Goal: Information Seeking & Learning: Find specific page/section

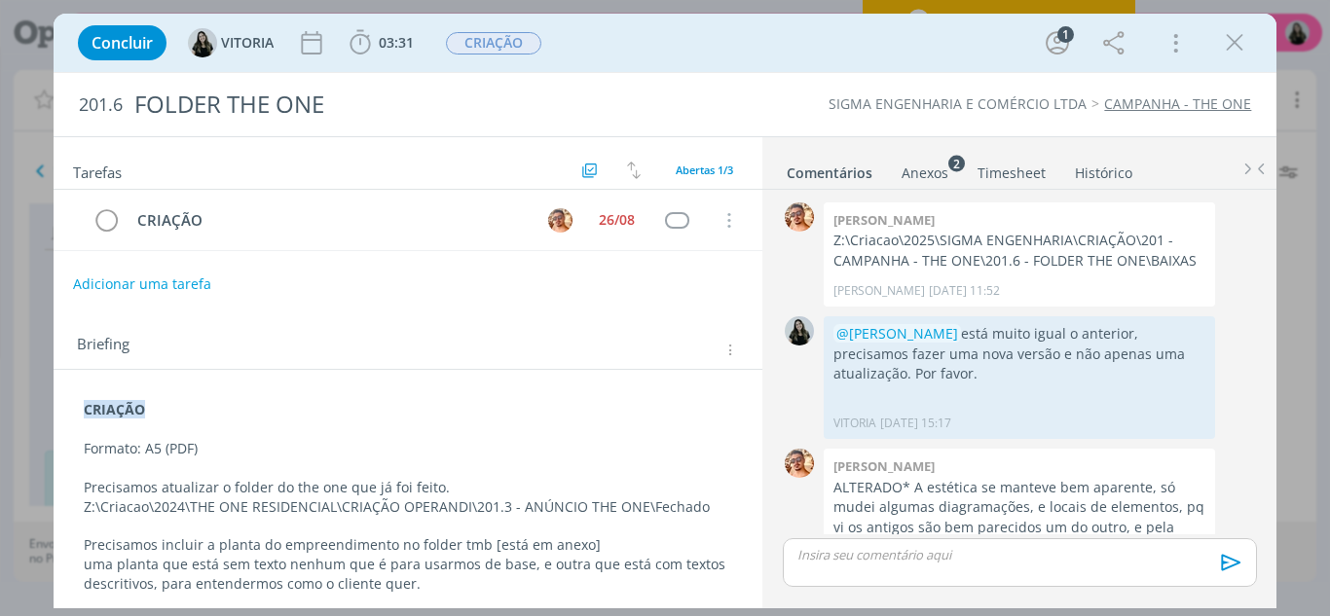
click at [1228, 37] on icon "dialog" at bounding box center [1234, 42] width 29 height 29
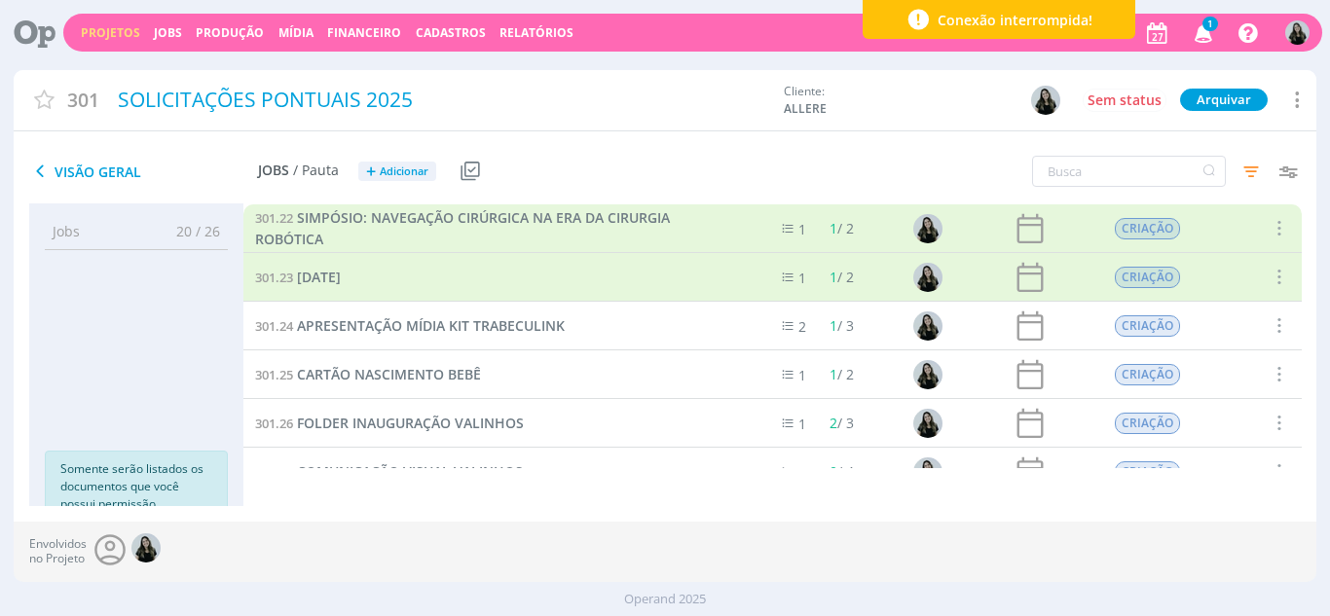
click at [1200, 31] on icon "button" at bounding box center [1204, 32] width 34 height 33
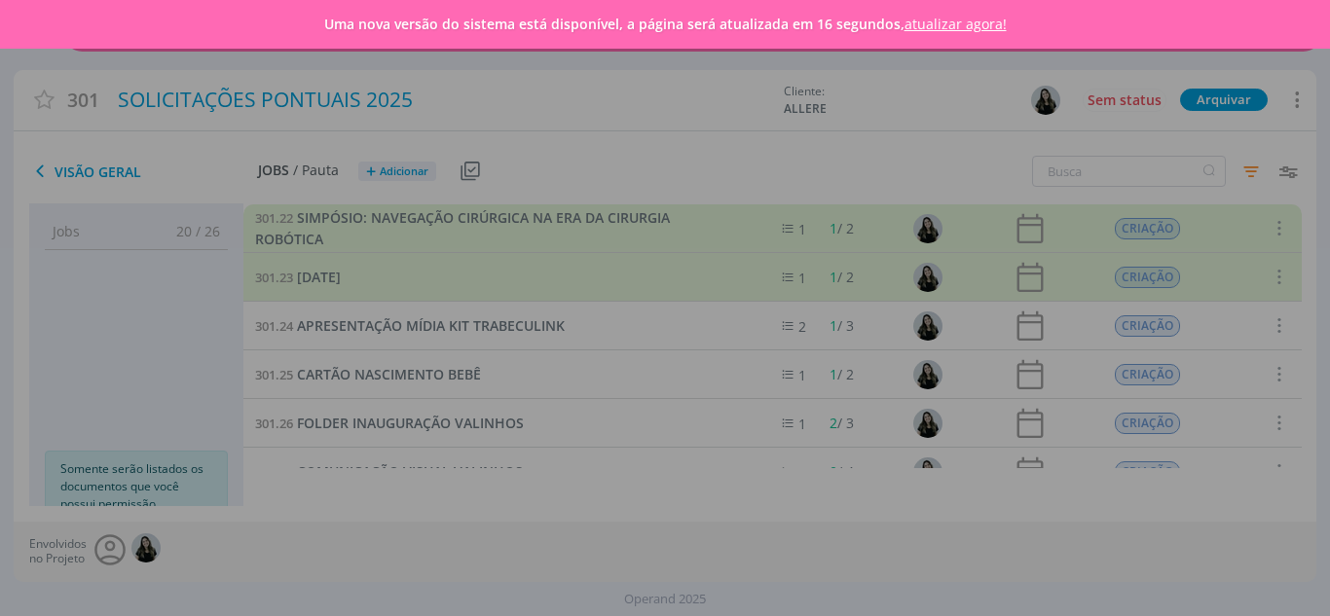
click at [952, 16] on link "atualizar agora!" at bounding box center [956, 24] width 102 height 19
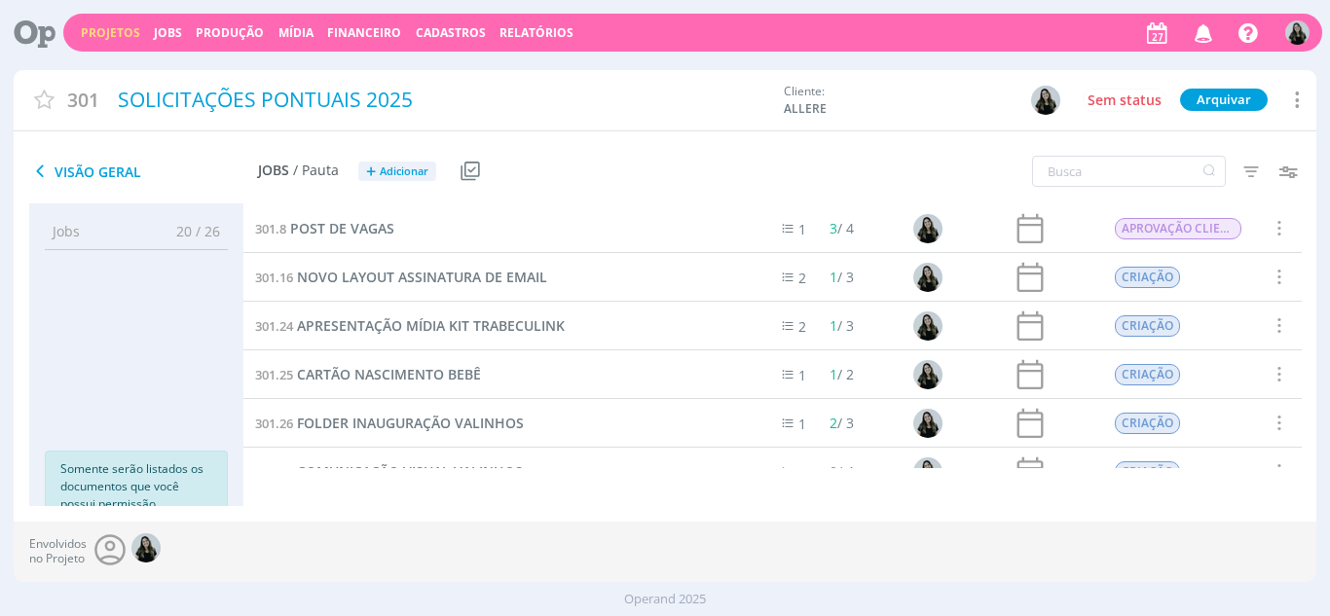
click at [1209, 30] on icon "button" at bounding box center [1204, 32] width 34 height 33
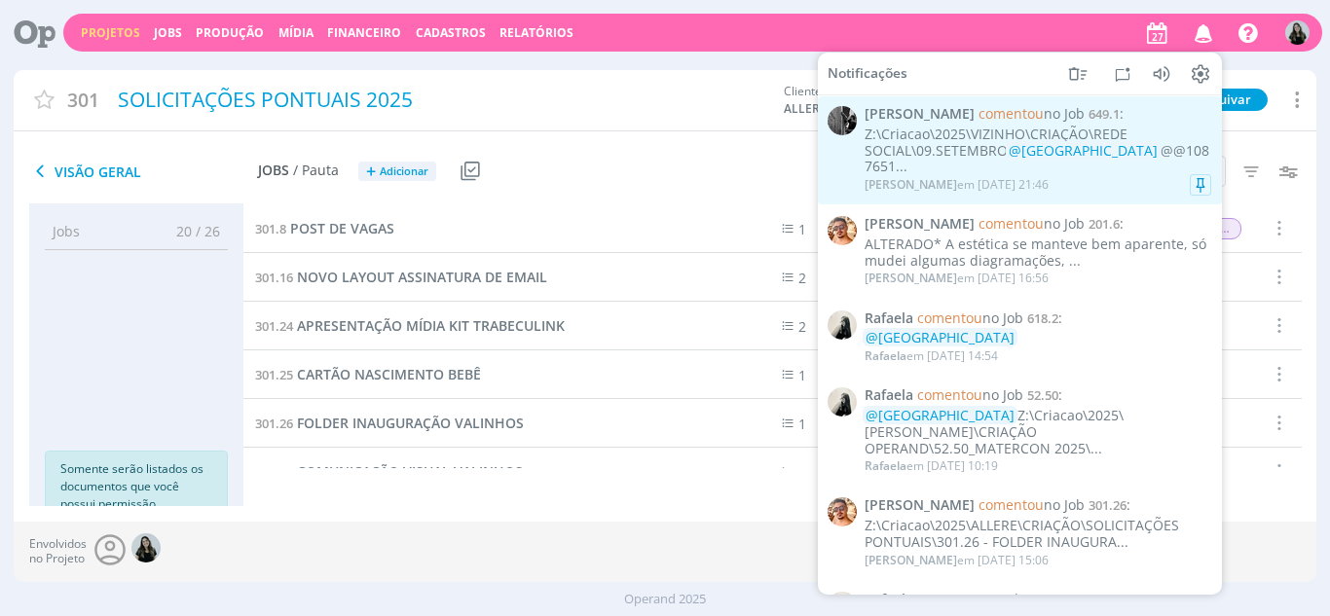
click at [1109, 133] on div "Z:\Criacao\2025\VIZINHO\CRIAÇÃO\REDE SOCIAL\09.SETEMBRO @VITORIA @@1087651..." at bounding box center [1038, 151] width 347 height 49
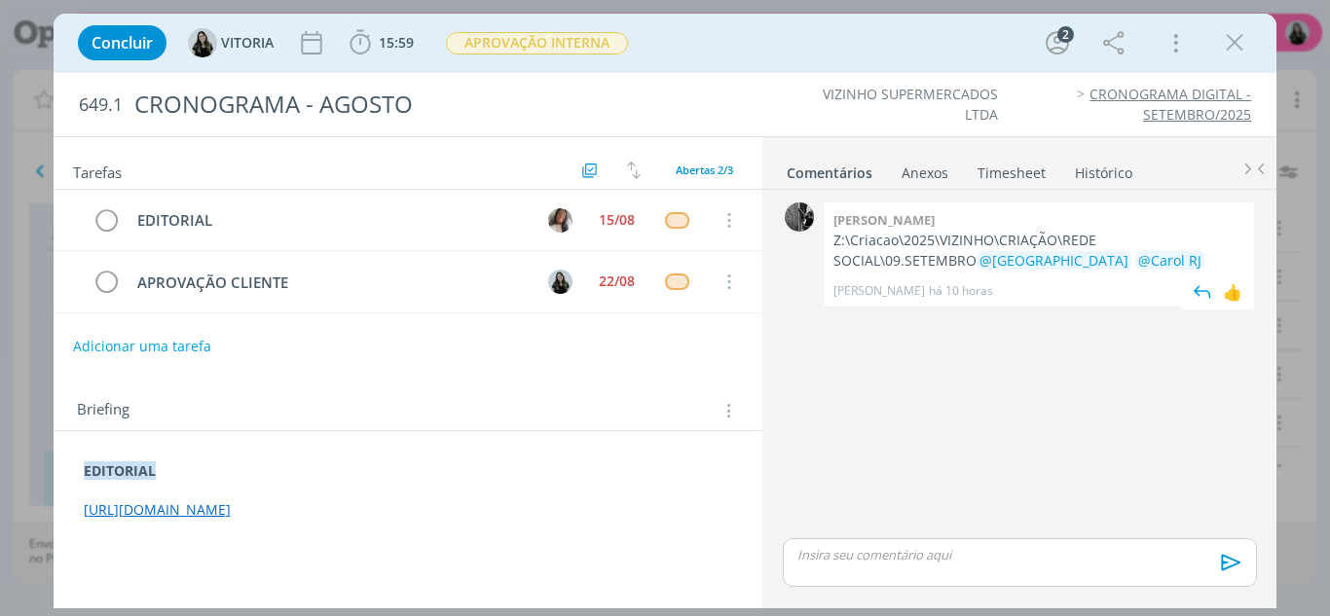
click at [967, 239] on p "Z:\Criacao\2025\VIZINHO\CRIAÇÃO\REDE SOCIAL\09.SETEMBRO @VITORIA @Carol RJ" at bounding box center [1039, 251] width 411 height 40
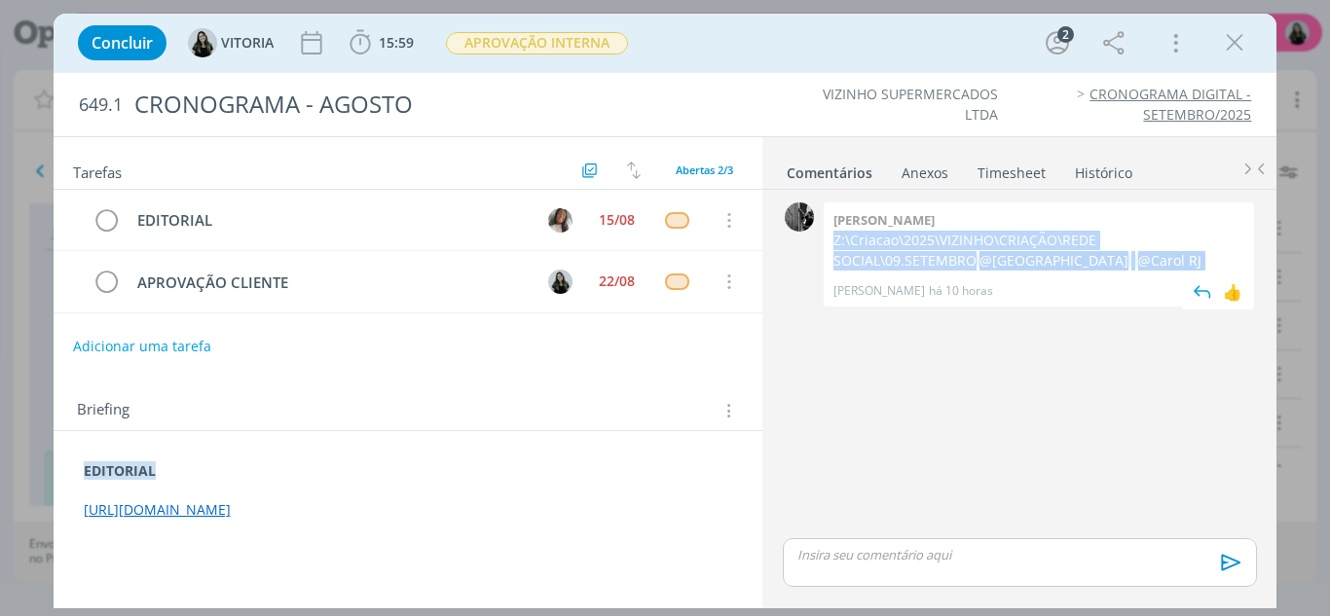
click at [967, 239] on p "Z:\Criacao\2025\VIZINHO\CRIAÇÃO\REDE SOCIAL\09.SETEMBRO @VITORIA @Carol RJ" at bounding box center [1039, 251] width 411 height 40
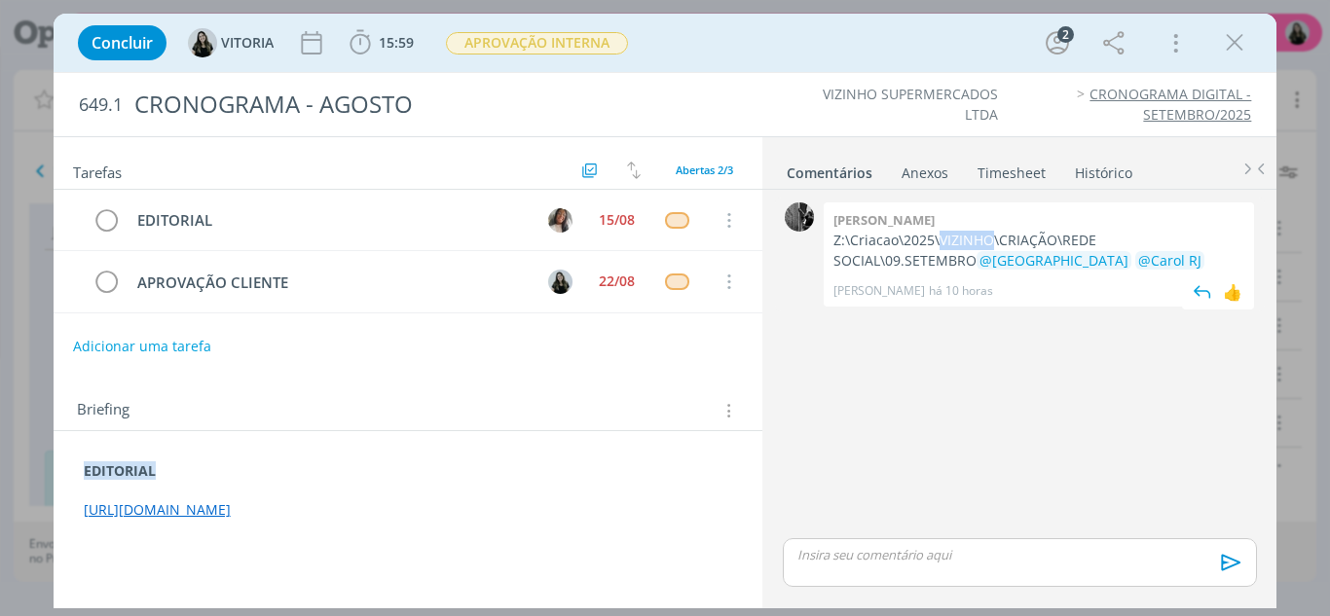
click at [967, 239] on p "Z:\Criacao\2025\VIZINHO\CRIAÇÃO\REDE SOCIAL\09.SETEMBRO @VITORIA @Carol RJ" at bounding box center [1039, 251] width 411 height 40
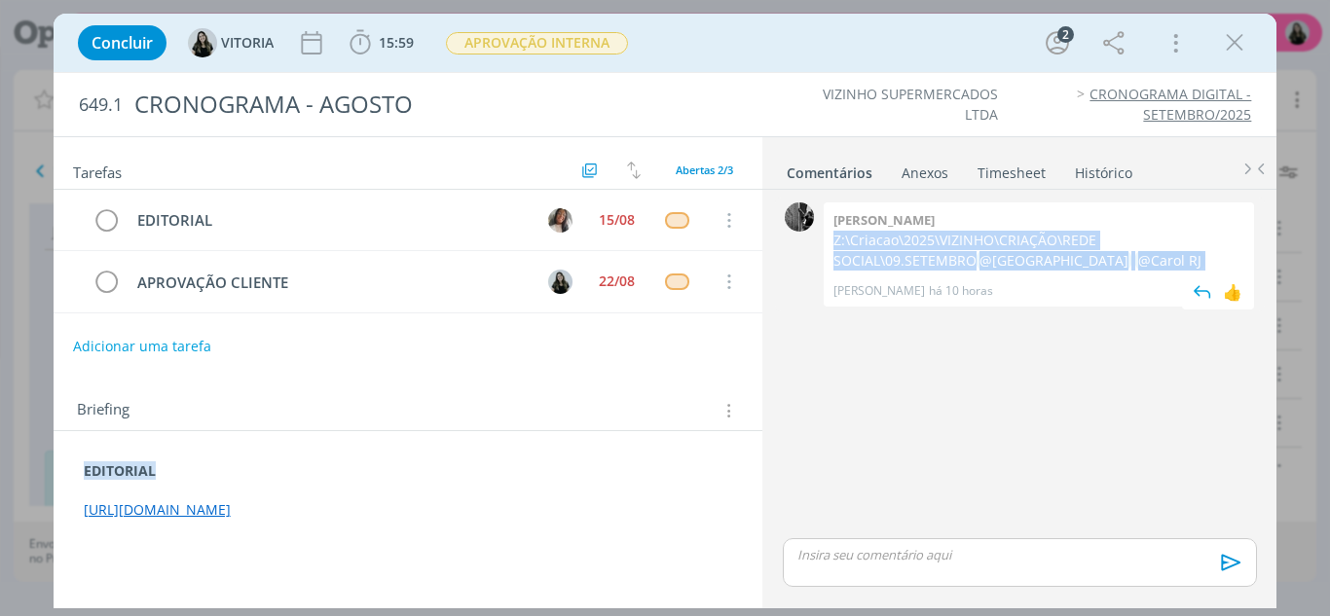
click at [967, 239] on p "Z:\Criacao\2025\VIZINHO\CRIAÇÃO\REDE SOCIAL\09.SETEMBRO @VITORIA @Carol RJ" at bounding box center [1039, 251] width 411 height 40
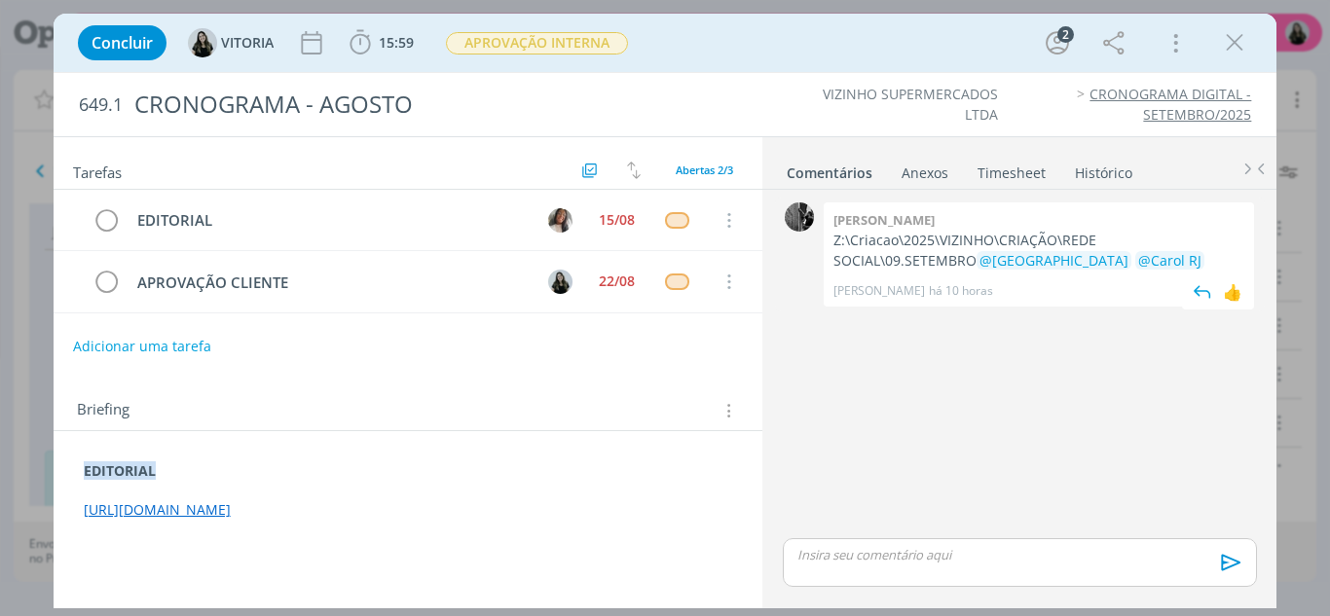
click at [1036, 227] on div "Pablo Z:\Criacao\2025\VIZINHO\CRIAÇÃO\REDE SOCIAL\09.SETEMBRO @VITORIA @Carol R…" at bounding box center [1039, 255] width 430 height 104
drag, startPoint x: 1238, startPoint y: 243, endPoint x: 827, endPoint y: 241, distance: 410.9
click at [827, 241] on div "Pablo Z:\Criacao\2025\VIZINHO\CRIAÇÃO\REDE SOCIAL\09.SETEMBRO @VITORIA @Carol R…" at bounding box center [1039, 255] width 430 height 104
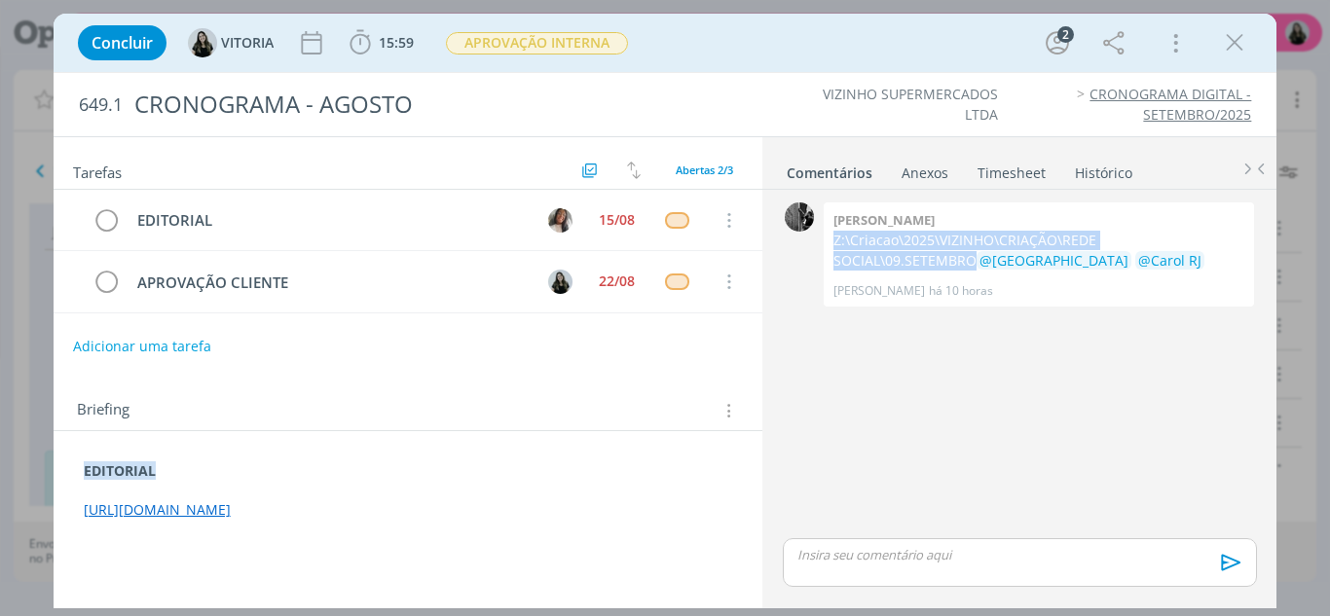
copy p "Z:\Criacao\2025\VIZINHO\CRIAÇÃO\REDE SOCIAL\09.SETEMBRO"
click at [875, 481] on div "0 Pablo Z:\Criacao\2025\VIZINHO\CRIAÇÃO\REDE SOCIAL\09.SETEMBRO @VITORIA @Carol…" at bounding box center [1019, 366] width 489 height 337
click at [231, 516] on link "https://docs.google.com/presentation/d/1PuBteUNiKt4InYe4ZeHXtK1fZ63DesOzb6zPDs8…" at bounding box center [157, 509] width 147 height 19
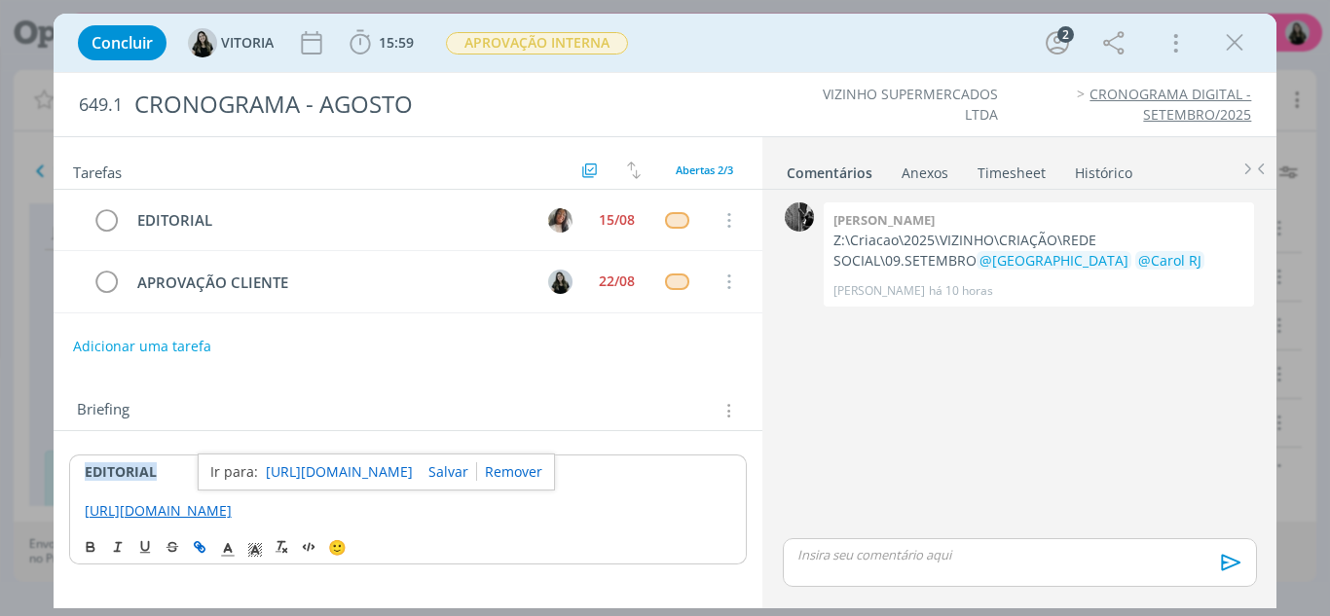
click at [372, 472] on link "https://docs.google.com/presentation/d/1PuBteUNiKt4InYe4ZeHXtK1fZ63DesOzb6zPDs8…" at bounding box center [339, 472] width 147 height 25
